Goal: Information Seeking & Learning: Learn about a topic

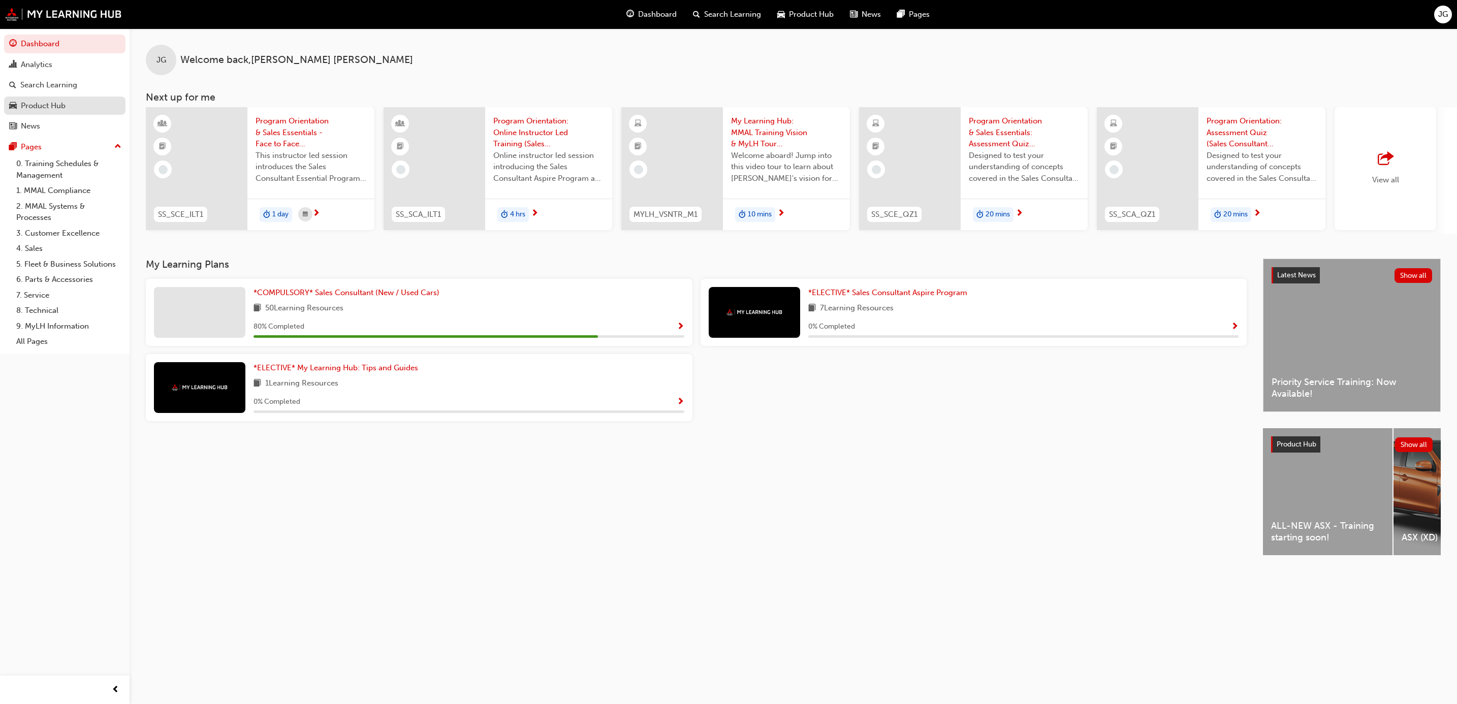
click at [43, 112] on div "Product Hub" at bounding box center [64, 106] width 111 height 13
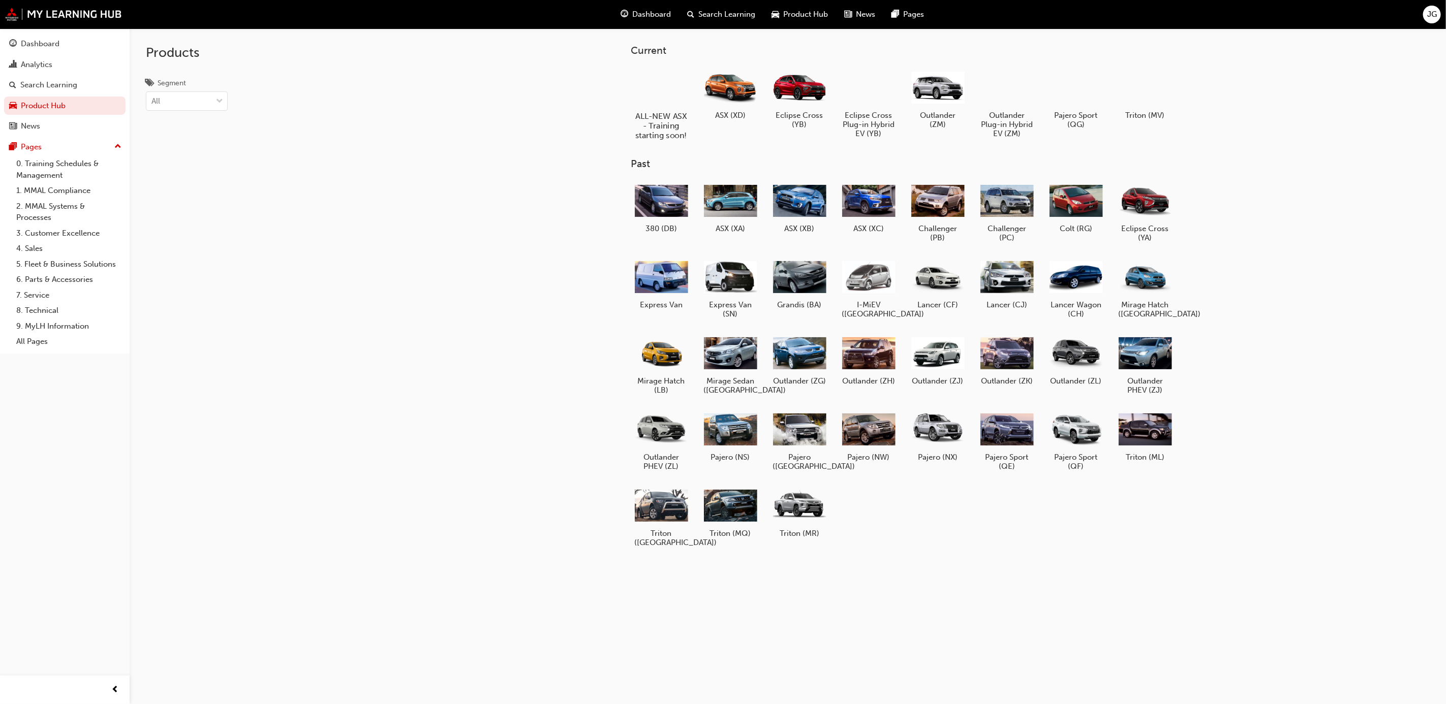
click at [649, 84] on div at bounding box center [661, 87] width 56 height 41
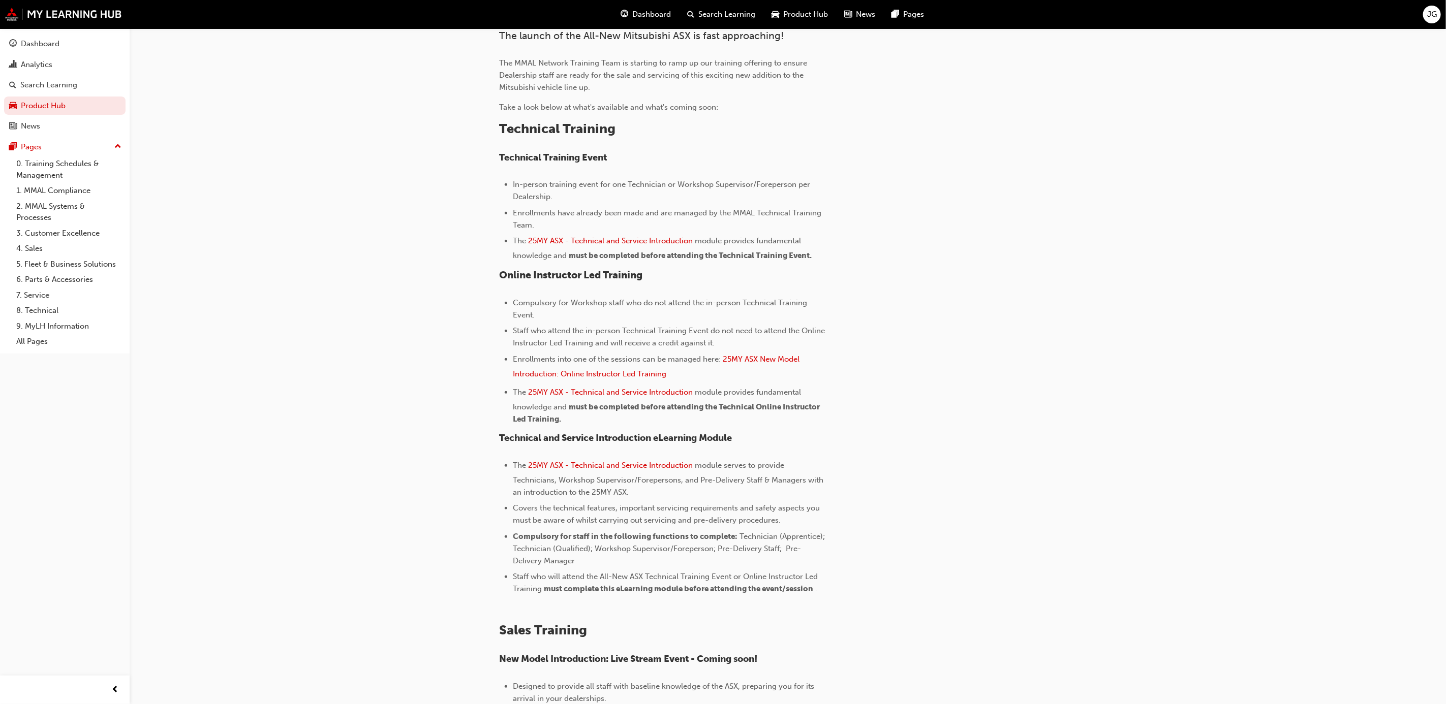
scroll to position [457, 0]
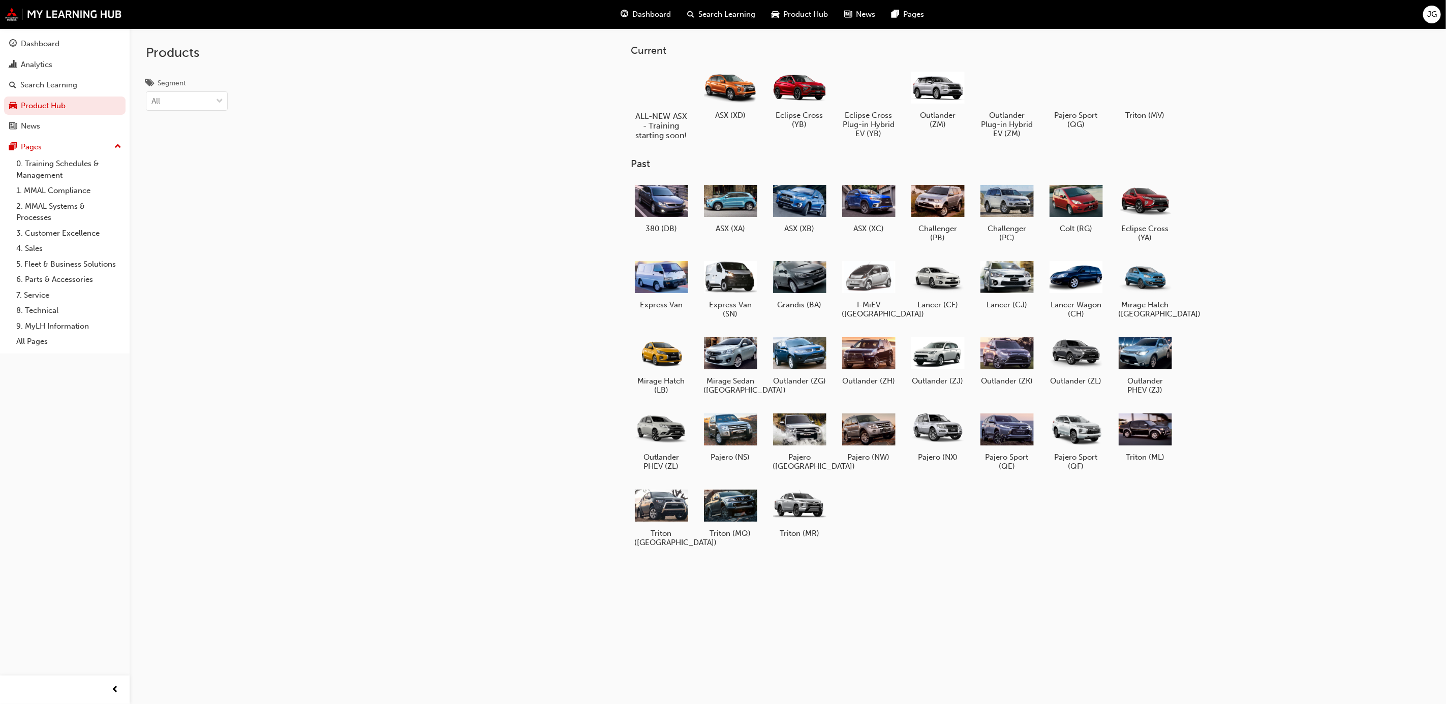
click at [683, 89] on div at bounding box center [661, 87] width 56 height 41
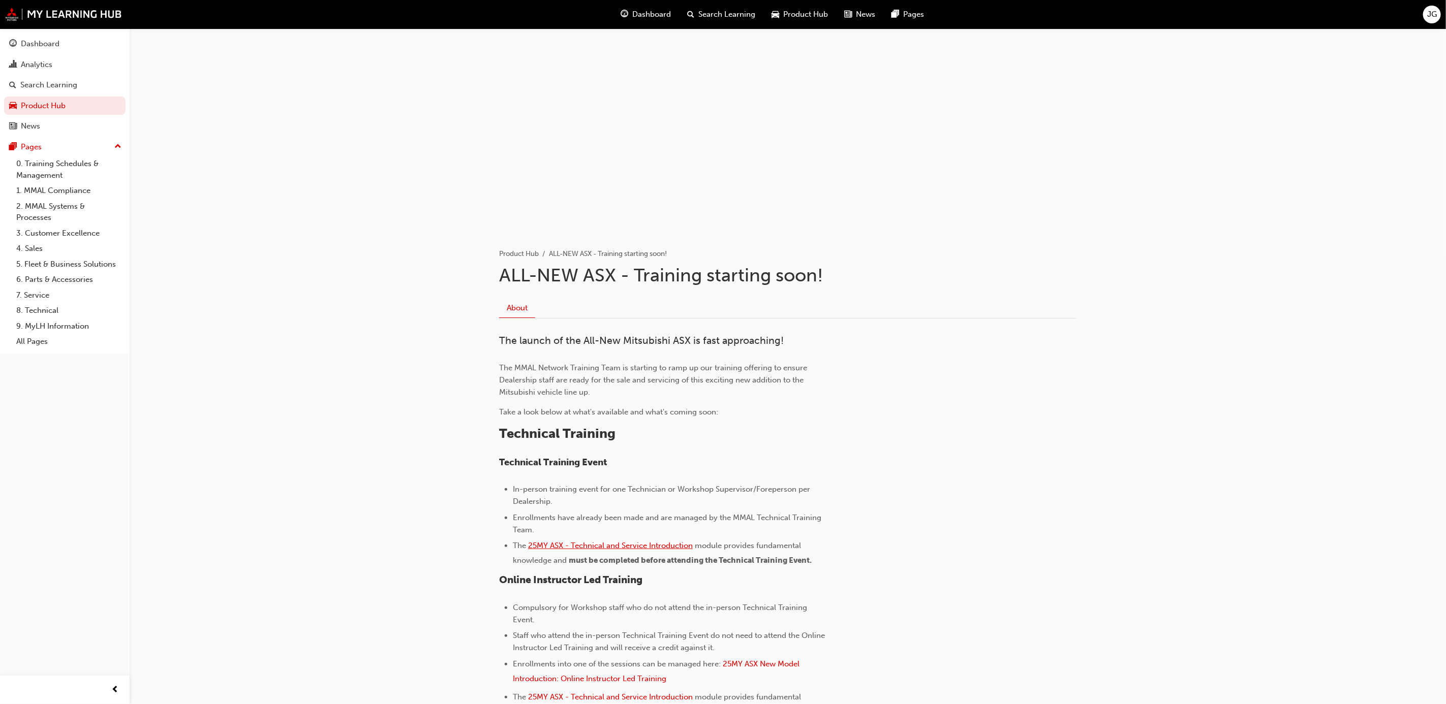
click at [627, 543] on span "25MY ASX - Technical and Service Introduction" at bounding box center [610, 545] width 165 height 9
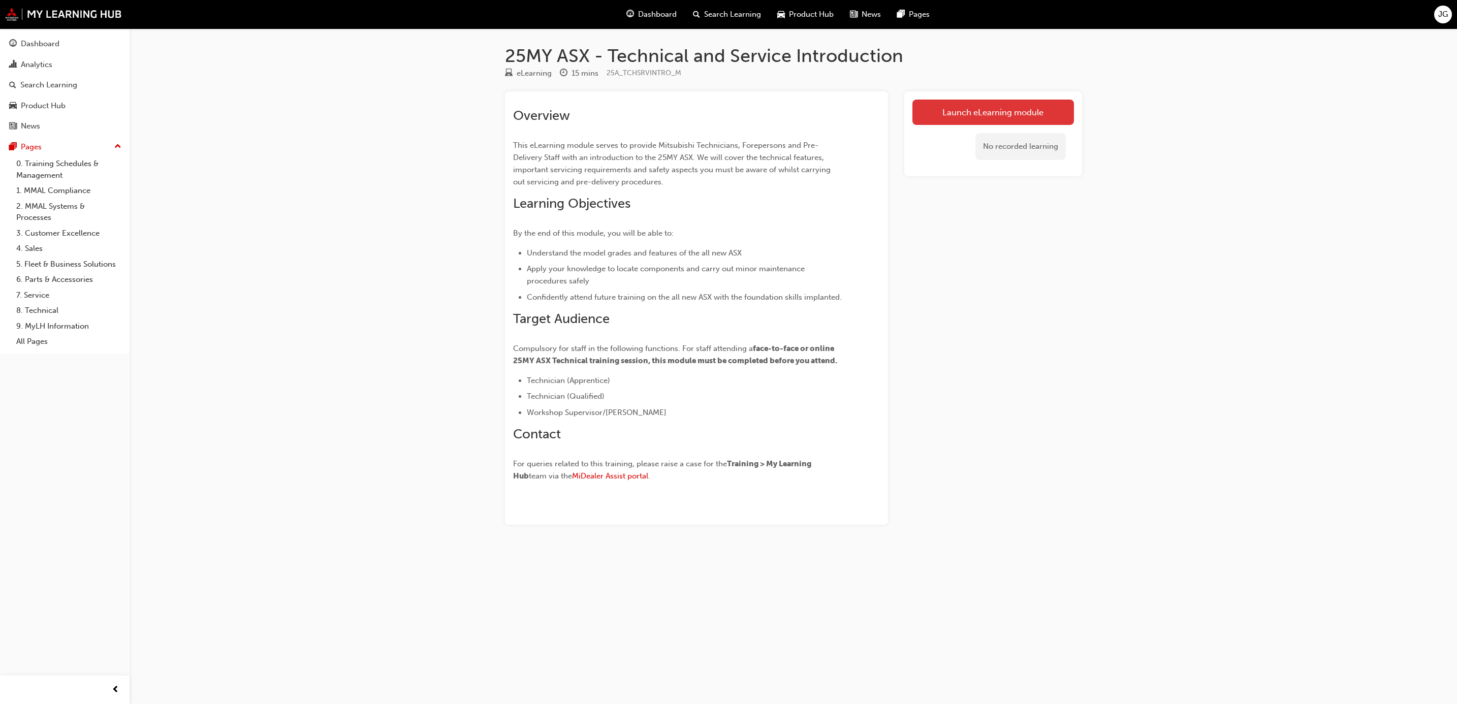
click at [967, 108] on link "Launch eLearning module" at bounding box center [994, 112] width 162 height 25
